Goal: Information Seeking & Learning: Learn about a topic

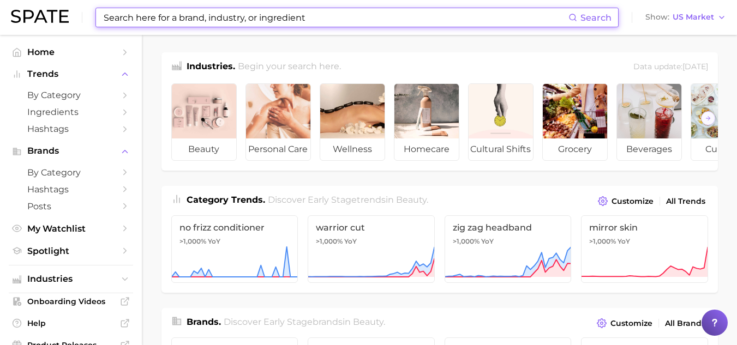
click at [258, 22] on input at bounding box center [336, 17] width 466 height 19
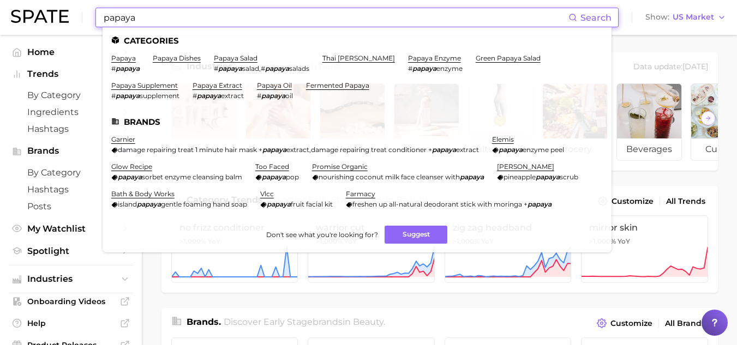
type input "papaya"
click at [127, 53] on ul "Categories papaya # papaya papaya dishes papaya salad # papaya salad , # papaya…" at bounding box center [357, 139] width 509 height 225
click at [127, 57] on link "papaya" at bounding box center [123, 58] width 25 height 8
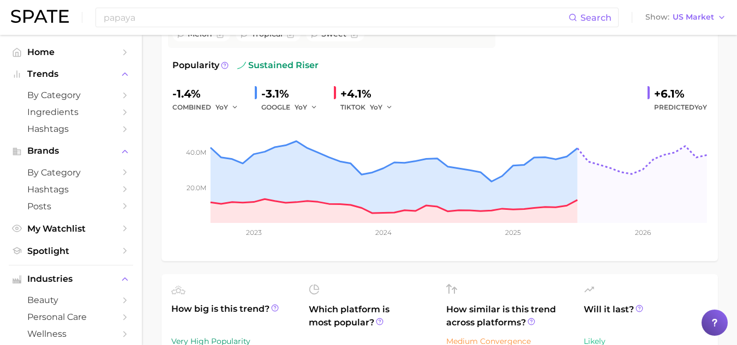
scroll to position [164, 0]
click at [145, 24] on input "papaya" at bounding box center [336, 17] width 466 height 19
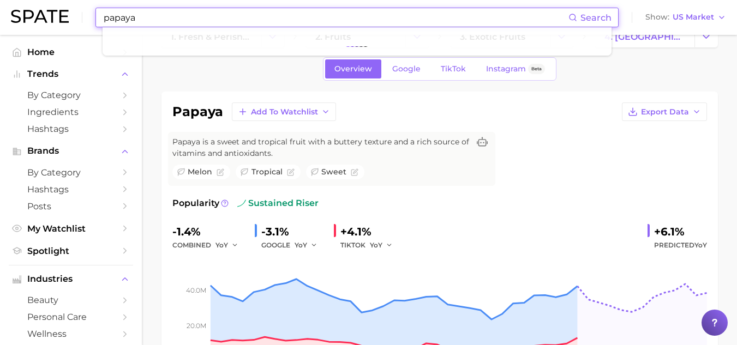
scroll to position [0, 0]
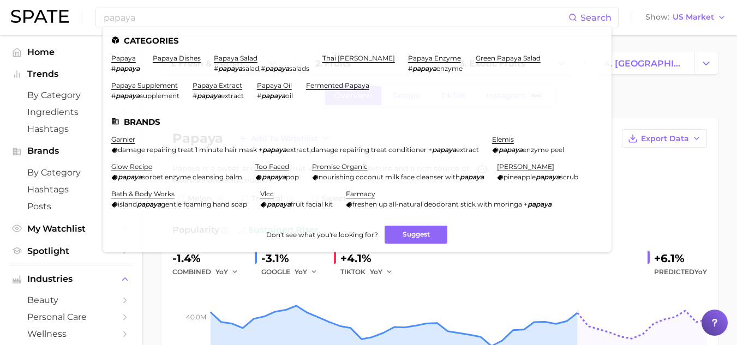
click at [661, 107] on div "Overview Google TikTok Instagram Beta" at bounding box center [440, 95] width 557 height 23
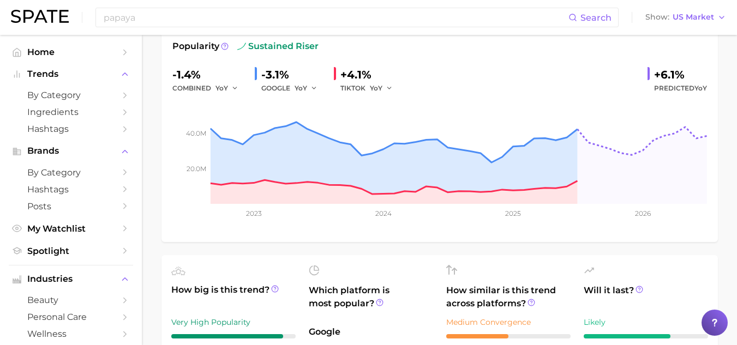
scroll to position [184, 0]
click at [382, 89] on button "YoY" at bounding box center [381, 87] width 23 height 13
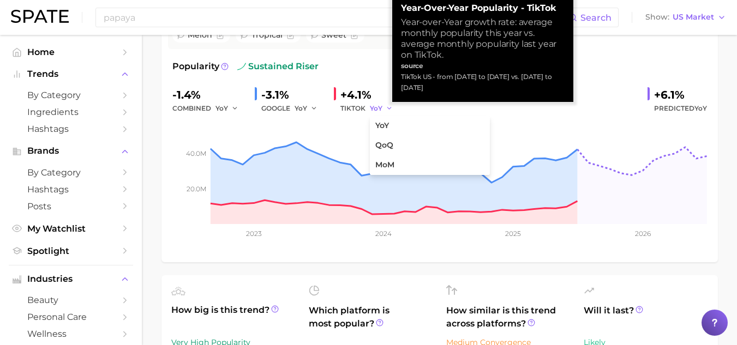
scroll to position [154, 0]
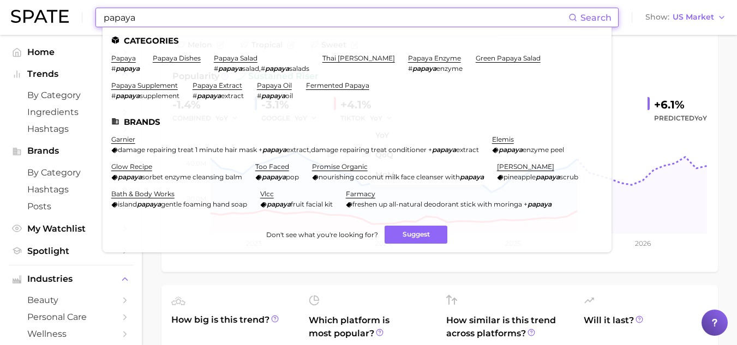
drag, startPoint x: 155, startPoint y: 16, endPoint x: 77, endPoint y: 25, distance: 78.0
click at [77, 25] on div "papaya Search Categories papaya # papaya papaya dishes papaya salad # papaya sa…" at bounding box center [369, 17] width 716 height 35
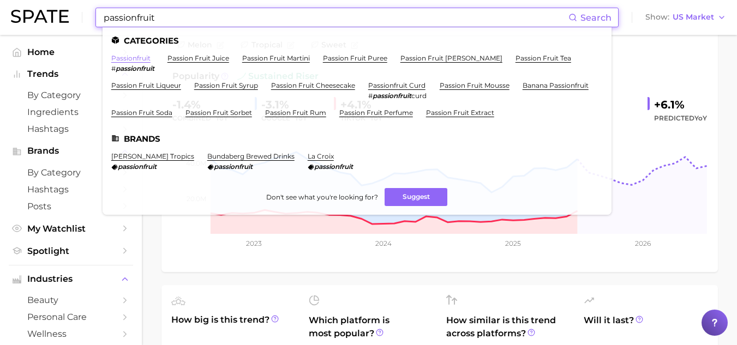
click at [133, 54] on link "passionfruit" at bounding box center [130, 58] width 39 height 8
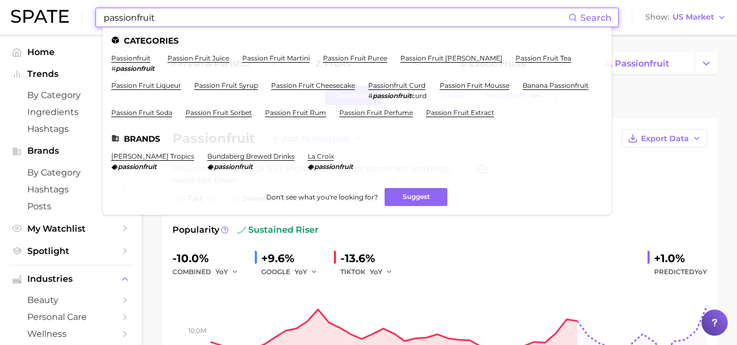
click at [195, 25] on input "passionfruit" at bounding box center [336, 17] width 466 height 19
click at [198, 59] on link "passion fruit juice" at bounding box center [199, 58] width 62 height 8
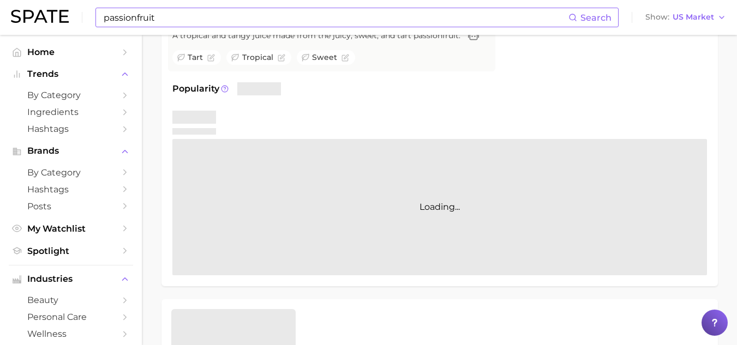
scroll to position [134, 0]
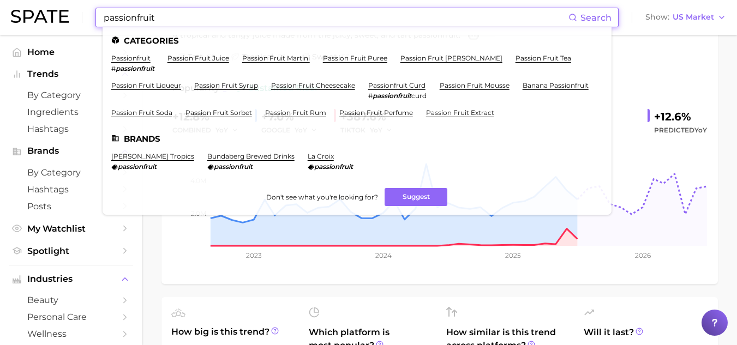
click at [180, 19] on input "passionfruit" at bounding box center [336, 17] width 466 height 19
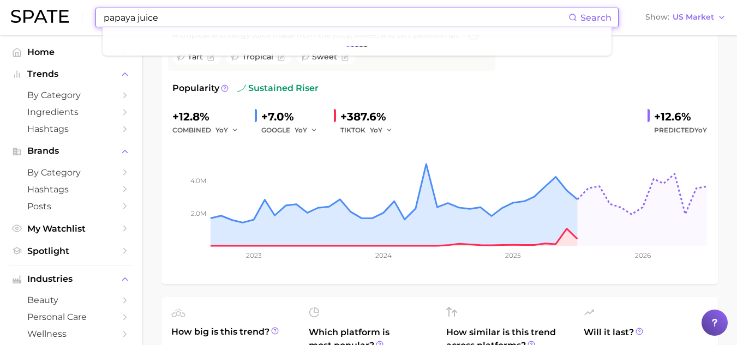
type input "papaya juice"
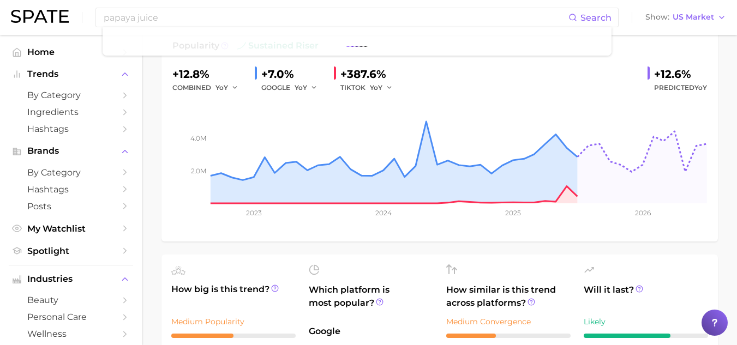
scroll to position [0, 0]
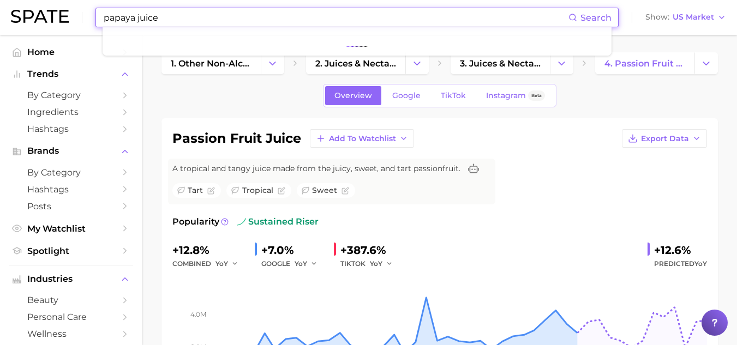
click at [169, 24] on input "papaya juice" at bounding box center [336, 17] width 466 height 19
drag, startPoint x: 169, startPoint y: 24, endPoint x: 87, endPoint y: 19, distance: 82.0
click at [87, 19] on div "papaya juice Search Show US Market" at bounding box center [369, 17] width 716 height 35
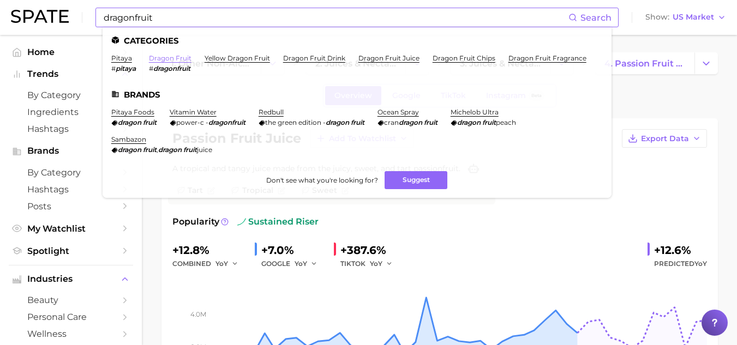
click at [151, 59] on link "dragon fruit" at bounding box center [170, 58] width 43 height 8
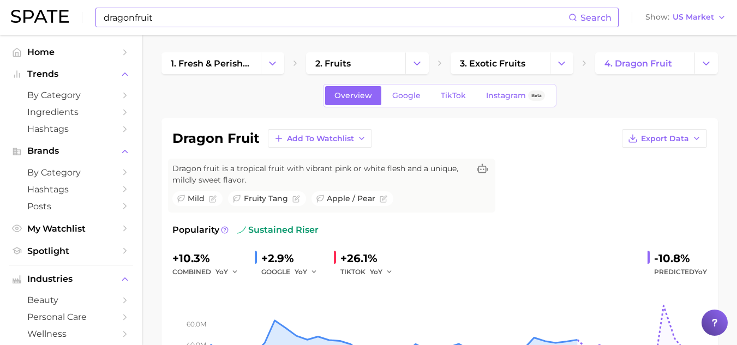
click at [260, 26] on input "dragonfruit" at bounding box center [336, 17] width 466 height 19
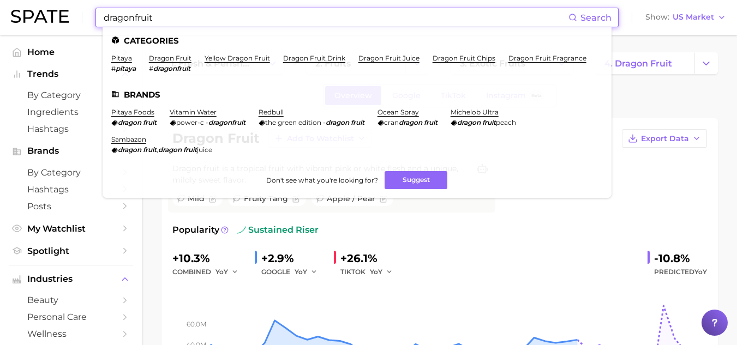
drag, startPoint x: 260, startPoint y: 26, endPoint x: 80, endPoint y: 30, distance: 179.6
click at [80, 30] on div "dragonfruit Search Categories pitaya # pitaya dragon fruit # dragonfruit yellow…" at bounding box center [369, 17] width 716 height 35
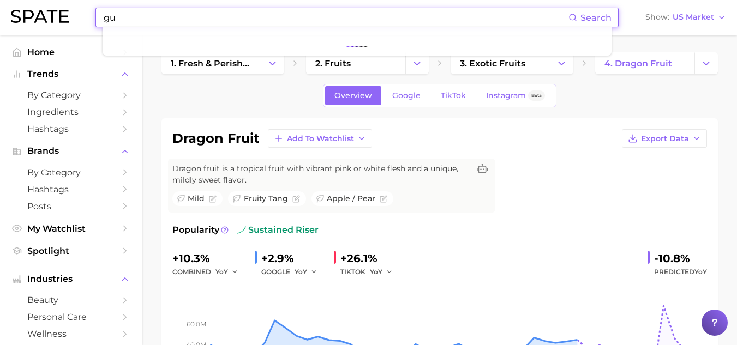
type input "g"
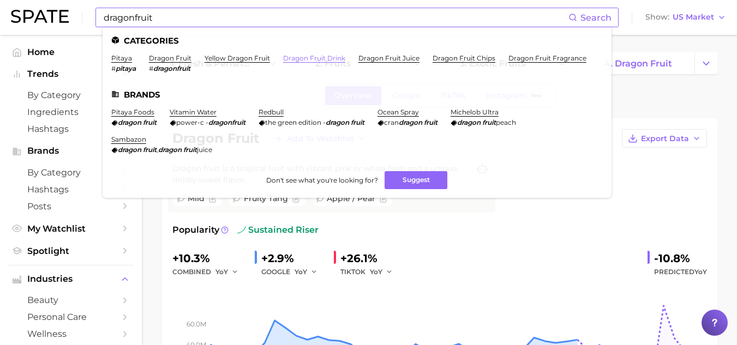
click at [303, 57] on link "dragon fruit drink" at bounding box center [314, 58] width 62 height 8
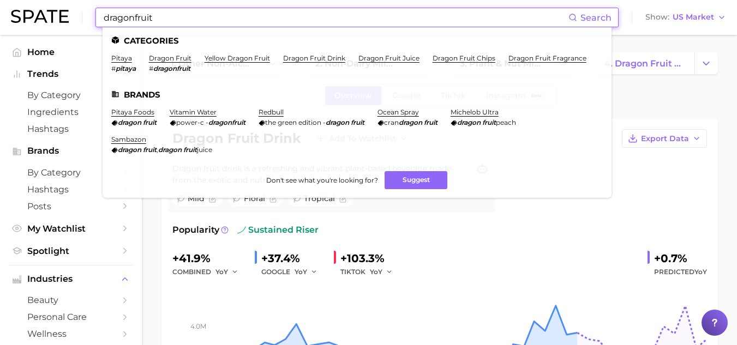
drag, startPoint x: 192, startPoint y: 16, endPoint x: 74, endPoint y: 20, distance: 117.4
click at [74, 20] on div "dragonfruit Search Categories pitaya # pitaya dragon fruit # dragonfruit yellow…" at bounding box center [369, 17] width 716 height 35
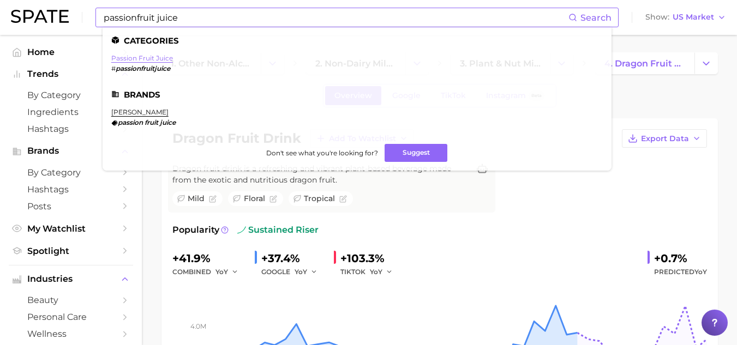
click at [157, 60] on link "passion fruit juice" at bounding box center [142, 58] width 62 height 8
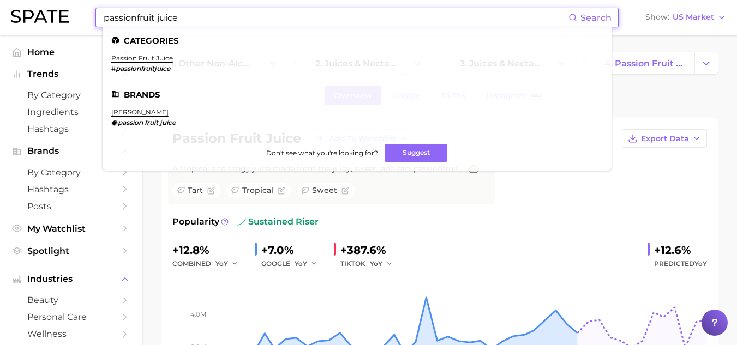
drag, startPoint x: 182, startPoint y: 17, endPoint x: 95, endPoint y: 26, distance: 87.2
click at [96, 26] on div "passionfruit juice Search Categories passion fruit juice # passionfruitjuice Br…" at bounding box center [357, 18] width 523 height 20
click at [159, 61] on link "dragon fruit juice" at bounding box center [141, 58] width 61 height 8
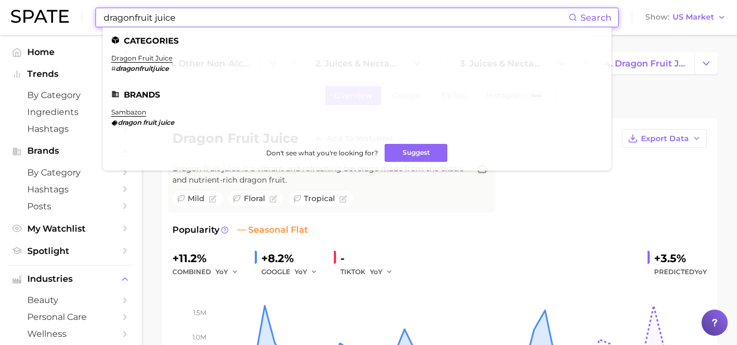
click at [188, 25] on input "dragonfruit juice" at bounding box center [336, 17] width 466 height 19
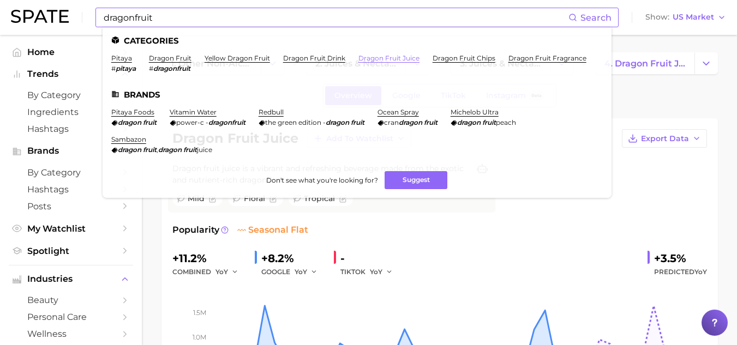
click at [385, 58] on link "dragon fruit juice" at bounding box center [389, 58] width 61 height 8
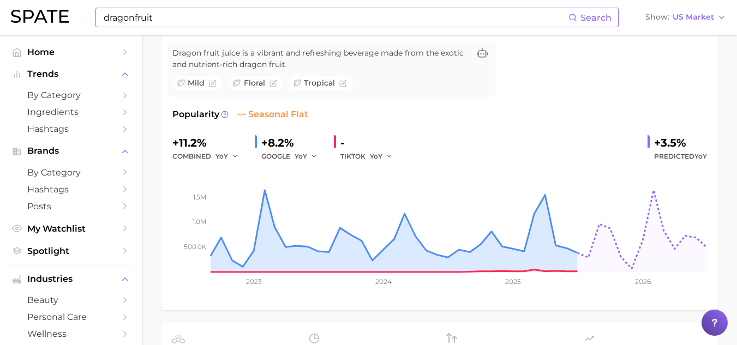
scroll to position [116, 0]
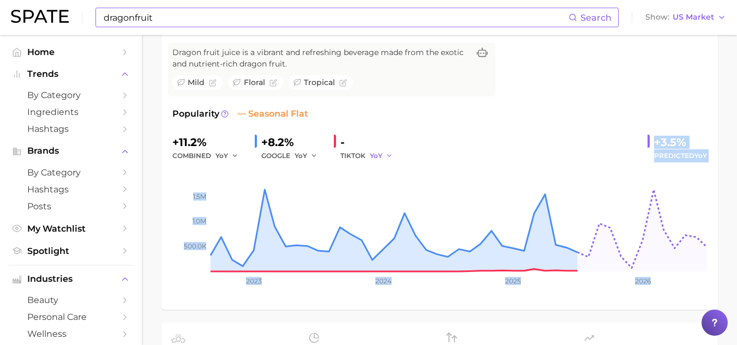
drag, startPoint x: 379, startPoint y: 164, endPoint x: 384, endPoint y: 154, distance: 11.5
click at [384, 154] on div "+11.2% combined YoY +8.2% GOOGLE YoY - TIKTOK YoY +3.5% Predicted YoY 500.0k 1.…" at bounding box center [439, 216] width 535 height 165
click at [384, 154] on button "YoY" at bounding box center [381, 156] width 23 height 13
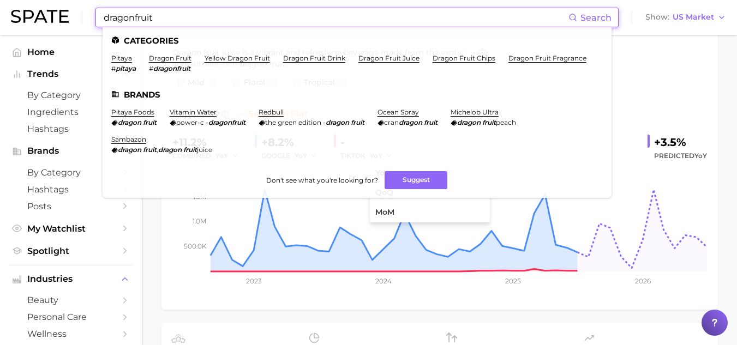
drag, startPoint x: 159, startPoint y: 20, endPoint x: 85, endPoint y: 23, distance: 74.3
click at [85, 23] on div "dragonfruit Search Categories pitaya # pitaya dragon fruit # dragonfruit yellow…" at bounding box center [369, 17] width 716 height 35
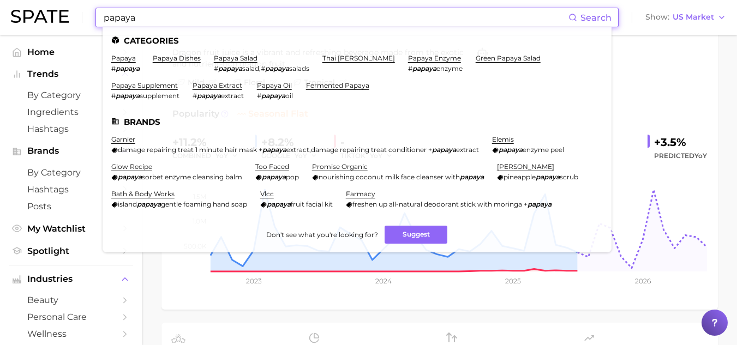
drag, startPoint x: 161, startPoint y: 22, endPoint x: 91, endPoint y: 21, distance: 69.9
click at [91, 21] on div "papaya Search Categories papaya # papaya papaya dishes papaya salad # papaya sa…" at bounding box center [369, 17] width 716 height 35
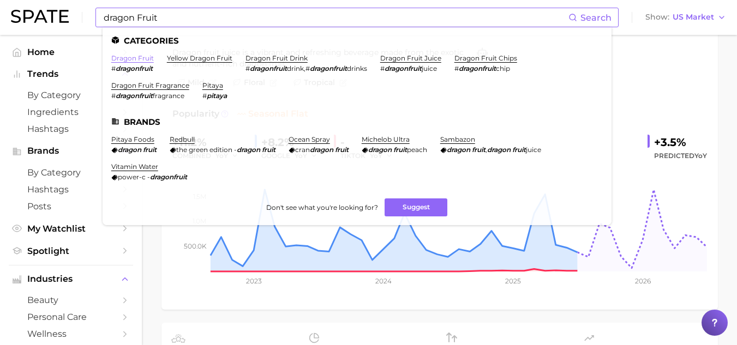
click at [142, 58] on link "dragon fruit" at bounding box center [132, 58] width 43 height 8
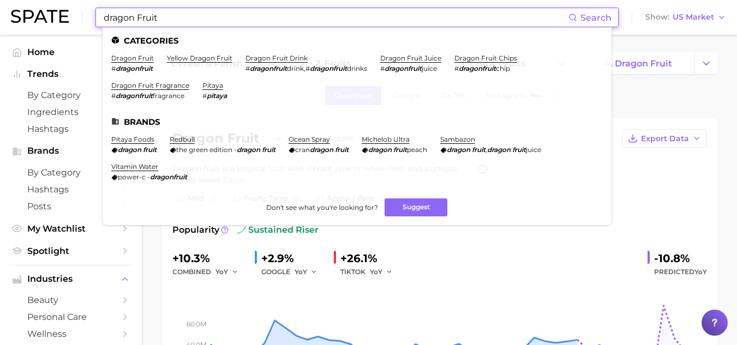
drag, startPoint x: 166, startPoint y: 16, endPoint x: 93, endPoint y: 16, distance: 73.1
click at [93, 16] on div "dragon Fruit Search Categories dragon fruit # dragonfruit yellow dragon fruit d…" at bounding box center [369, 17] width 716 height 35
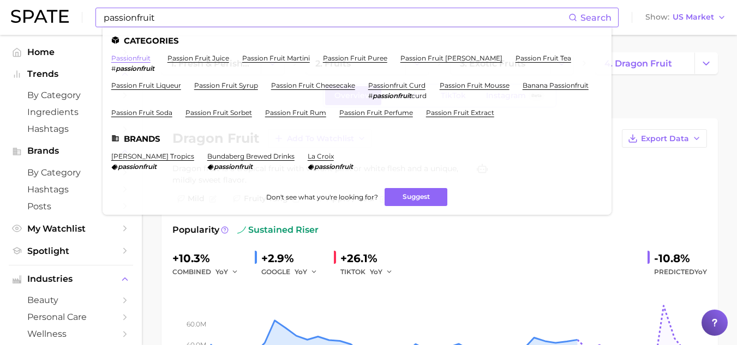
click at [143, 59] on link "passionfruit" at bounding box center [130, 58] width 39 height 8
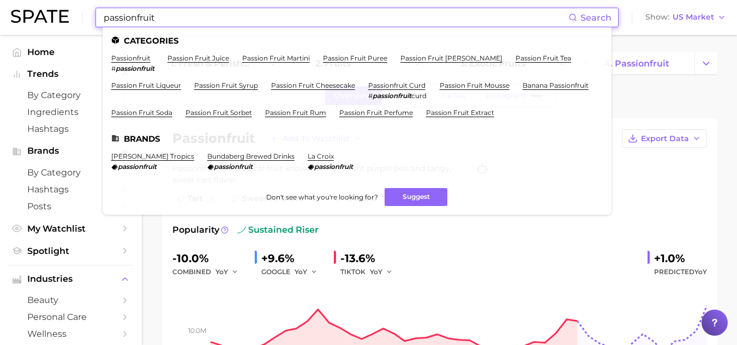
click at [186, 19] on input "passionfruit" at bounding box center [336, 17] width 466 height 19
click at [175, 29] on ul "Categories passionfruit # passionfruit passion fruit juice passion fruit martin…" at bounding box center [357, 121] width 509 height 188
drag, startPoint x: 176, startPoint y: 20, endPoint x: 88, endPoint y: 17, distance: 87.9
click at [88, 17] on div "passionfruit Search Categories passionfruit # passionfruit passion fruit juice …" at bounding box center [369, 17] width 716 height 35
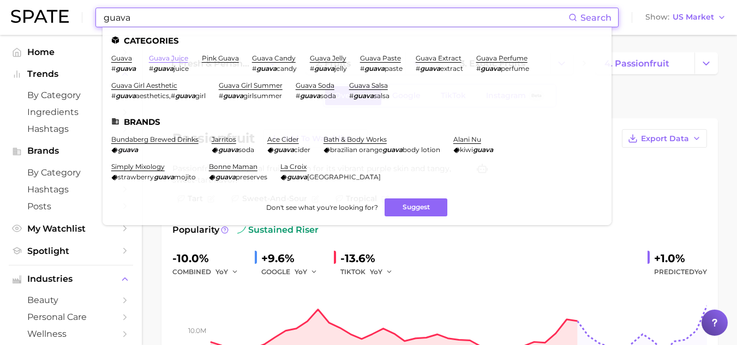
type input "guava"
click at [173, 58] on link "guava juice" at bounding box center [168, 58] width 39 height 8
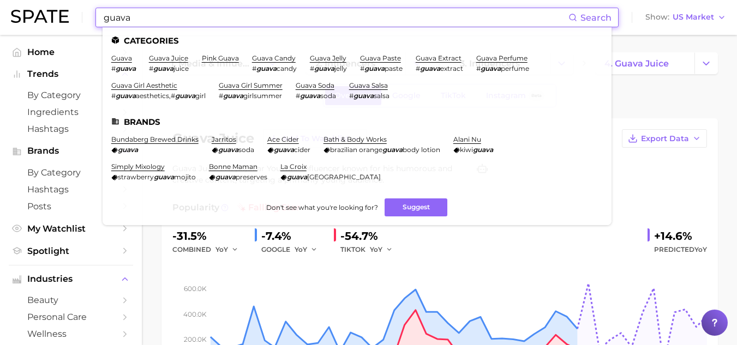
click at [194, 22] on input "guava" at bounding box center [336, 17] width 466 height 19
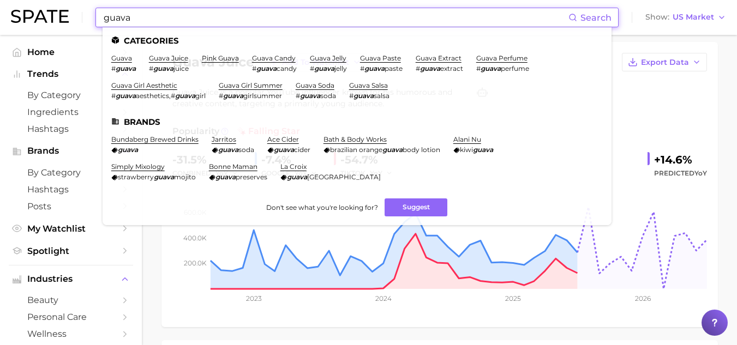
scroll to position [40, 0]
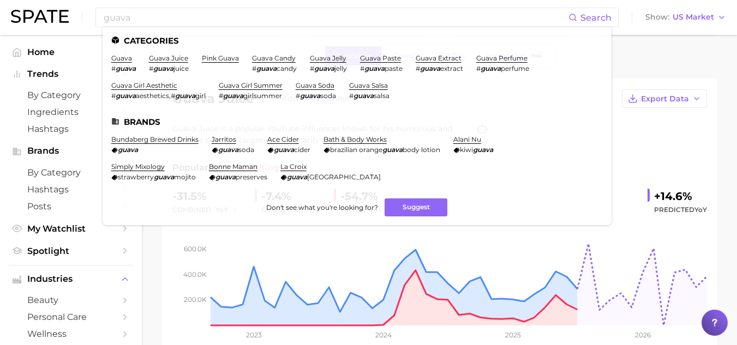
click at [649, 162] on div "Popularity falling star" at bounding box center [439, 168] width 535 height 13
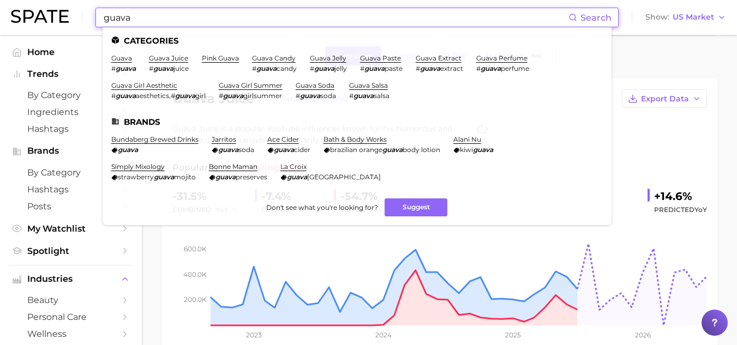
click at [186, 25] on input "guava" at bounding box center [336, 17] width 466 height 19
click at [129, 61] on link "guava" at bounding box center [121, 58] width 21 height 8
